Goal: Book appointment/travel/reservation

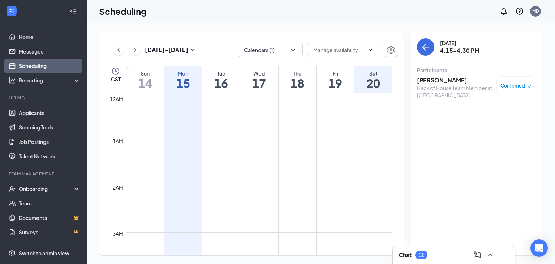
scroll to position [464, 0]
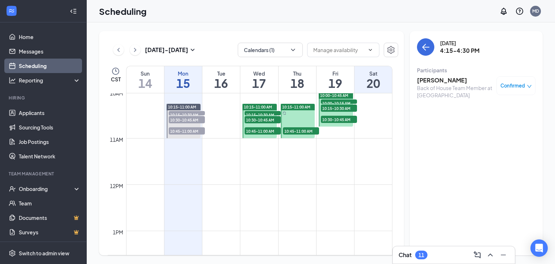
click at [201, 111] on span "10:15-10:30 AM" at bounding box center [187, 114] width 36 height 7
click at [194, 118] on span "10:30-10:45 AM" at bounding box center [187, 119] width 36 height 7
click at [193, 130] on span "10:45-11:00 AM" at bounding box center [187, 130] width 36 height 7
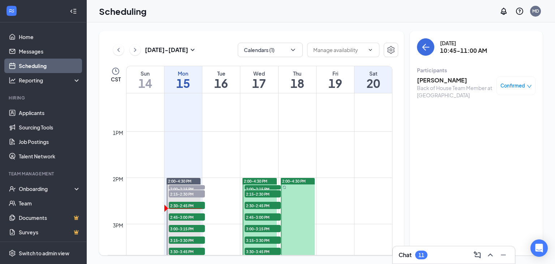
scroll to position [563, 0]
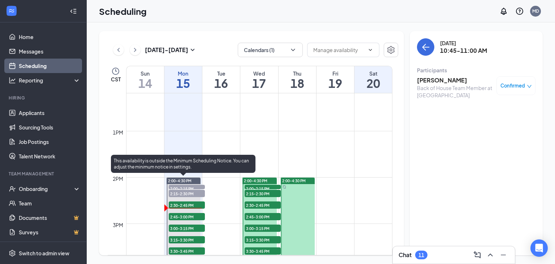
click at [191, 185] on span "2:00-2:15 PM" at bounding box center [187, 187] width 36 height 7
click at [191, 191] on span "2:15-2:30 PM" at bounding box center [187, 193] width 36 height 7
click at [192, 205] on span "2:30-2:45 PM" at bounding box center [187, 204] width 36 height 7
click at [192, 215] on span "2:45-3:00 PM" at bounding box center [187, 216] width 36 height 7
click at [188, 230] on span "3:00-3:15 PM" at bounding box center [187, 227] width 36 height 7
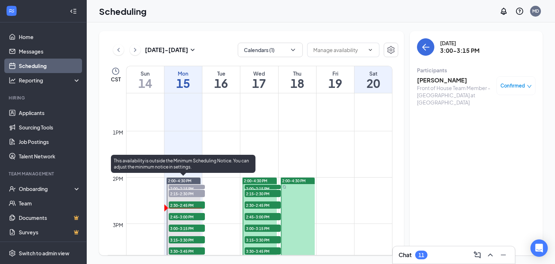
click at [188, 238] on span "3:15-3:30 PM" at bounding box center [187, 239] width 36 height 7
click at [188, 248] on span "3:30-3:45 PM" at bounding box center [187, 250] width 36 height 7
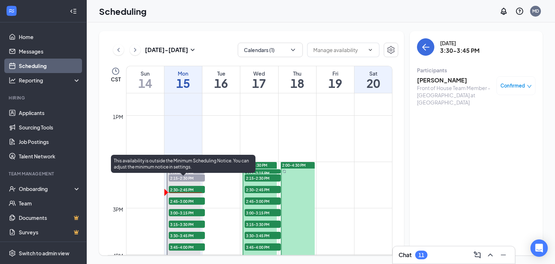
scroll to position [579, 0]
click at [191, 188] on span "2:30-2:45 PM" at bounding box center [187, 188] width 36 height 7
click at [190, 199] on span "2:45-3:00 PM" at bounding box center [187, 200] width 36 height 7
click at [189, 213] on span "3:00-3:15 PM" at bounding box center [187, 211] width 36 height 7
click at [189, 221] on span "3:15-3:30 PM" at bounding box center [187, 223] width 36 height 7
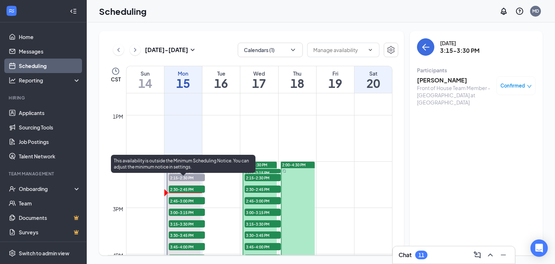
click at [187, 232] on span "3:30-3:45 PM" at bounding box center [187, 234] width 36 height 7
click at [189, 244] on span "3:45-4:00 PM" at bounding box center [187, 246] width 36 height 7
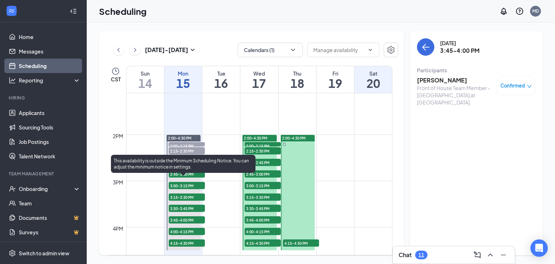
scroll to position [605, 0]
